Goal: Transaction & Acquisition: Obtain resource

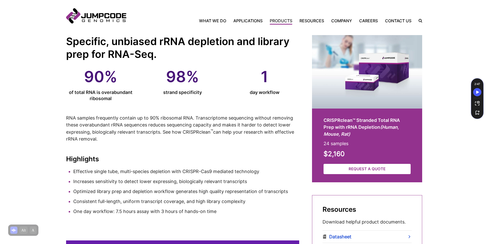
scroll to position [201, 0]
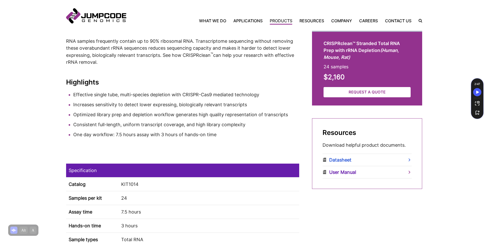
click at [346, 177] on link "User Manual" at bounding box center [367, 172] width 89 height 12
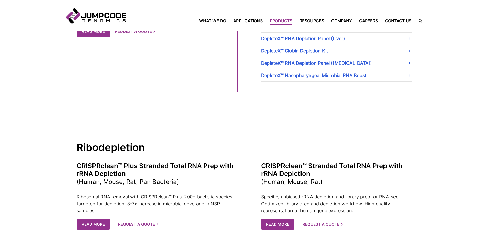
scroll to position [282, 0]
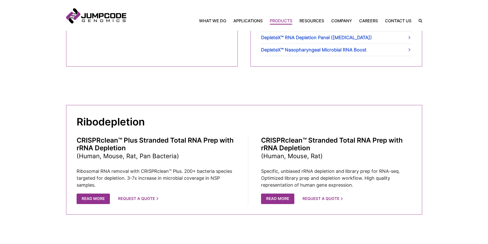
click at [129, 148] on h3 "CRISPRclean™ Plus Stranded Total RNA Prep with rRNA Depletion (Human, Mouse, Ra…" at bounding box center [155, 148] width 157 height 23
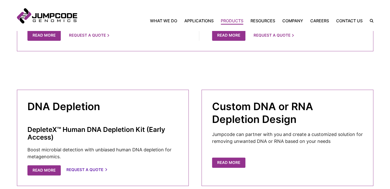
scroll to position [361, 0]
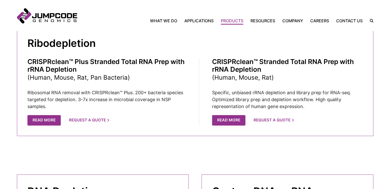
click at [130, 101] on p "Ribosomal RNA removal with CRISPRclean™ Plus. 200+ bacteria species targeted fo…" at bounding box center [105, 99] width 157 height 21
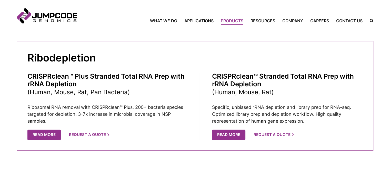
scroll to position [346, 0]
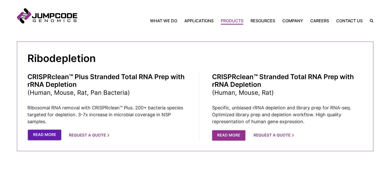
click at [41, 131] on link "Read More" at bounding box center [44, 135] width 33 height 11
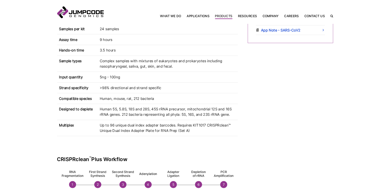
scroll to position [256, 0]
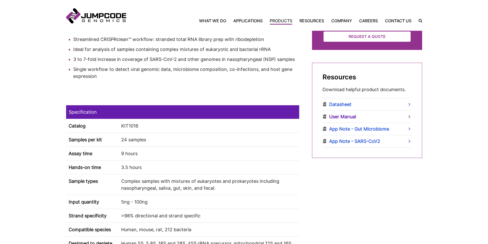
click at [340, 118] on link "User Manual" at bounding box center [367, 117] width 89 height 12
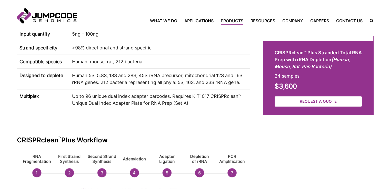
scroll to position [424, 0]
click at [82, 63] on td "Human, mouse, rat, 212 bacteria" at bounding box center [159, 62] width 181 height 14
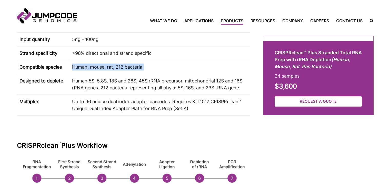
scroll to position [417, 0]
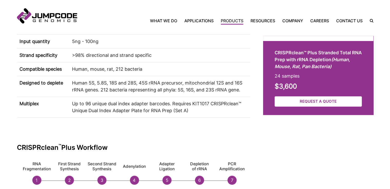
click at [88, 56] on td ">98% directional and strand specific" at bounding box center [159, 55] width 181 height 14
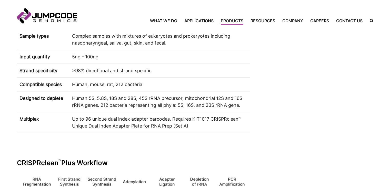
click at [102, 41] on td "Complex samples with mixtures of eukaryotes and prokaryotes including nasophary…" at bounding box center [159, 39] width 181 height 21
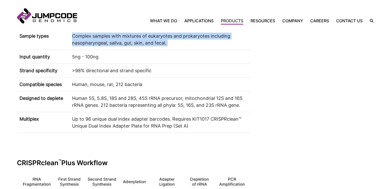
click at [102, 41] on td "Complex samples with mixtures of eukaryotes and prokaryotes including nasophary…" at bounding box center [159, 39] width 181 height 21
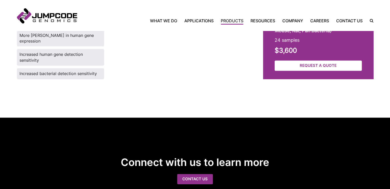
scroll to position [678, 0]
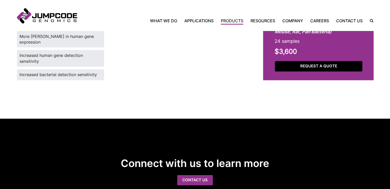
click at [314, 72] on link "Request a Quote" at bounding box center [318, 66] width 87 height 11
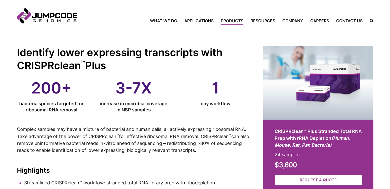
scroll to position [113, 0]
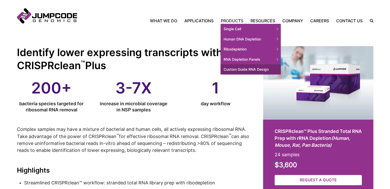
click at [241, 67] on link "Custom Guide RNA Design" at bounding box center [250, 69] width 60 height 10
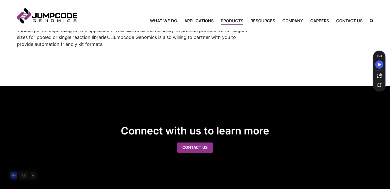
scroll to position [324, 0]
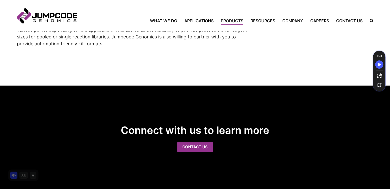
click at [126, 38] on p "Whatever the scale of your project, we are here to support you with professiona…" at bounding box center [133, 29] width 233 height 35
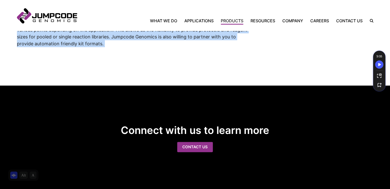
click at [126, 38] on p "Whatever the scale of your project, we are here to support you with professiona…" at bounding box center [133, 29] width 233 height 35
